Goal: Task Accomplishment & Management: Manage account settings

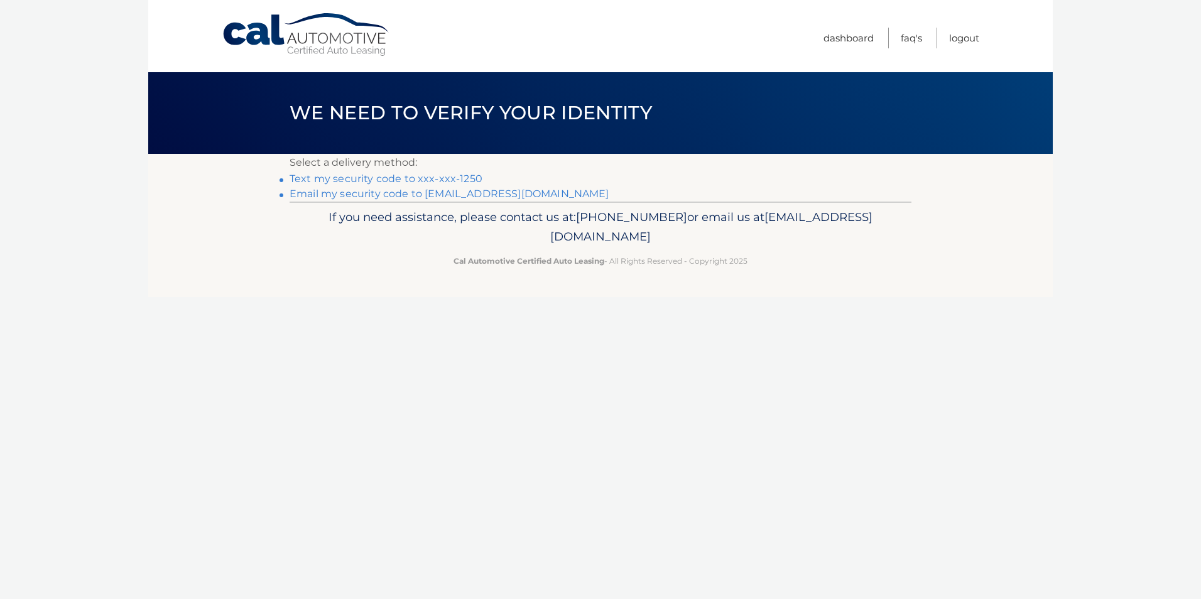
click at [464, 180] on link "Text my security code to xxx-xxx-1250" at bounding box center [386, 179] width 193 height 12
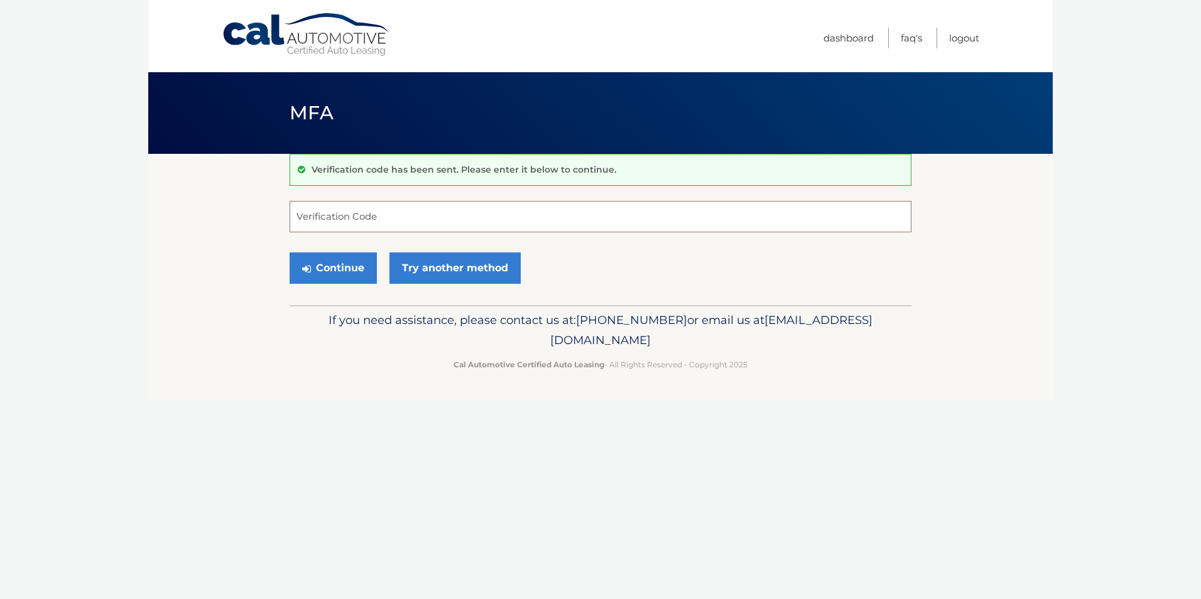
click at [327, 219] on input "Verification Code" at bounding box center [601, 216] width 622 height 31
type input "618428"
click at [332, 272] on button "Continue" at bounding box center [333, 268] width 87 height 31
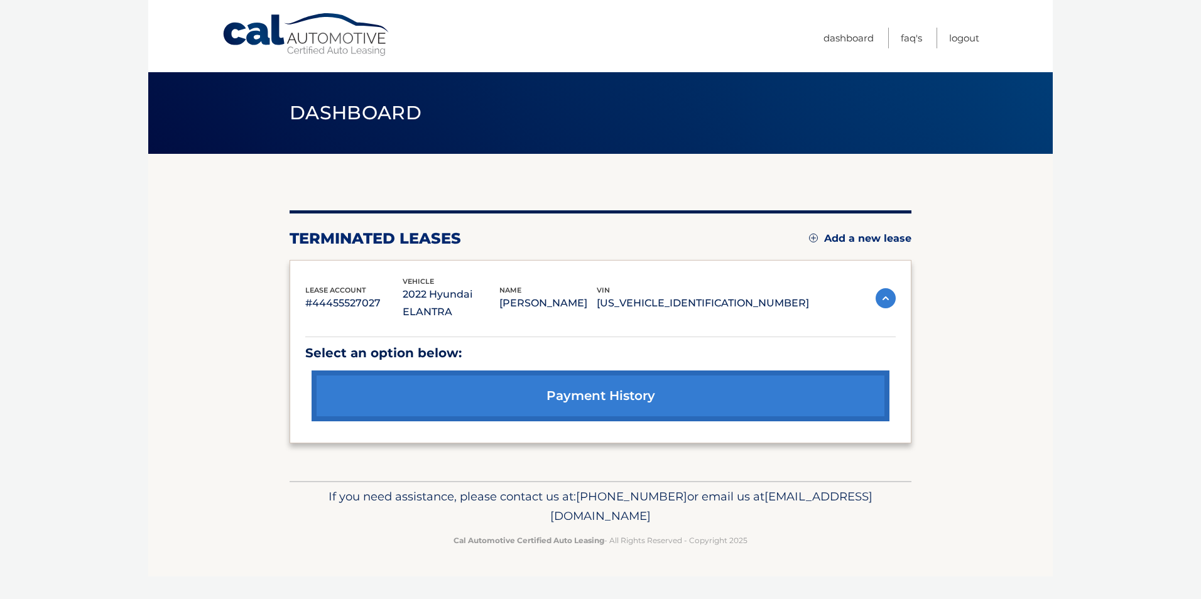
click at [586, 378] on link "payment history" at bounding box center [601, 396] width 578 height 51
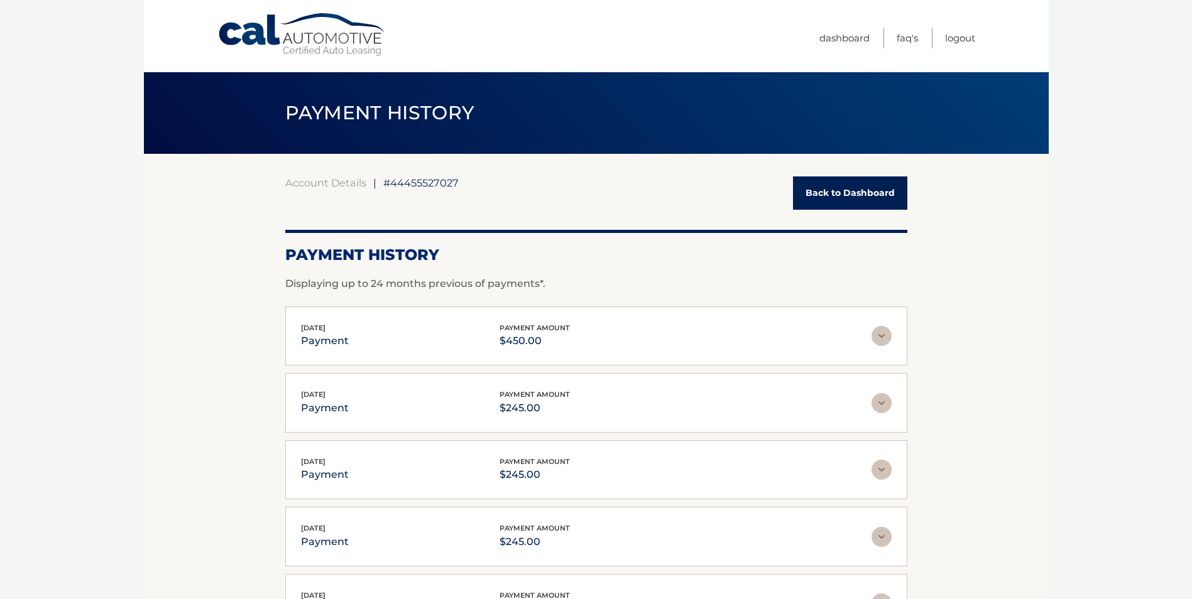
click at [880, 336] on img at bounding box center [881, 336] width 20 height 20
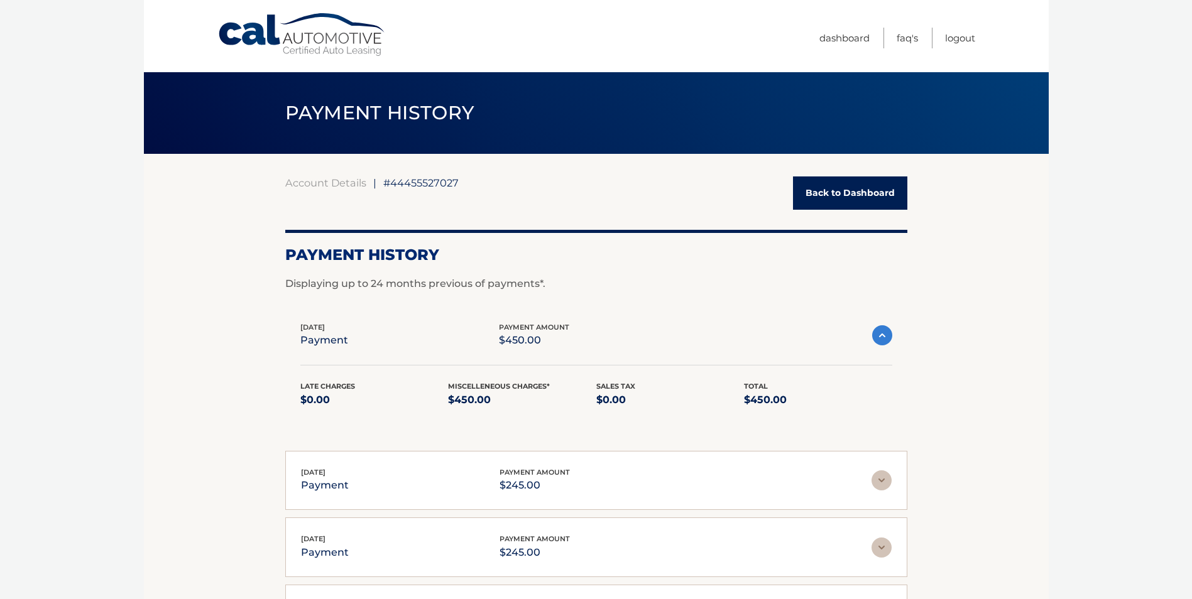
click at [880, 336] on img at bounding box center [882, 335] width 20 height 20
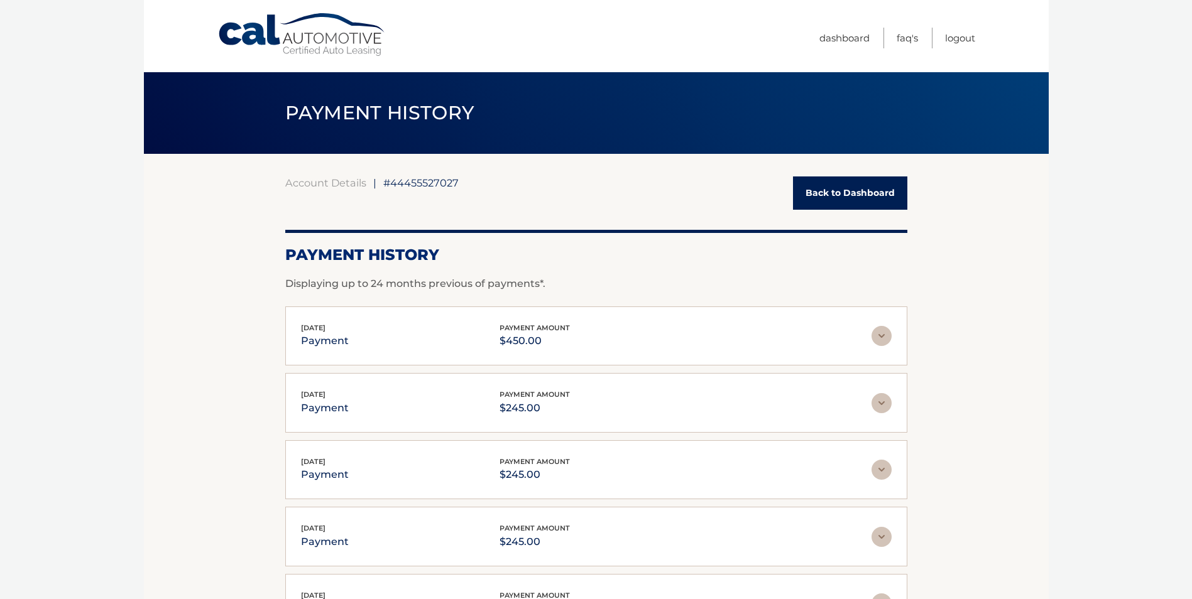
click at [1101, 269] on body "Cal Automotive Menu Dashboard FAQ's Logout |" at bounding box center [596, 299] width 1192 height 599
click at [961, 38] on link "Logout" at bounding box center [960, 38] width 30 height 21
